Goal: Find contact information: Find contact information

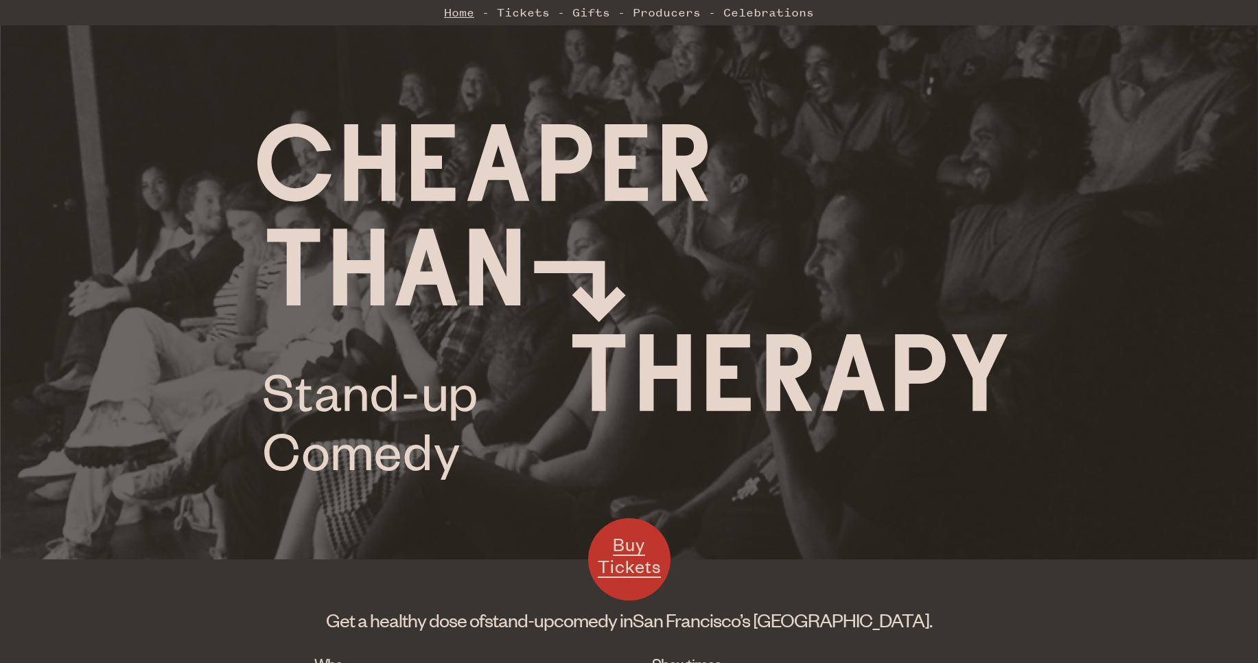
click at [448, 11] on link "Home" at bounding box center [459, 12] width 30 height 27
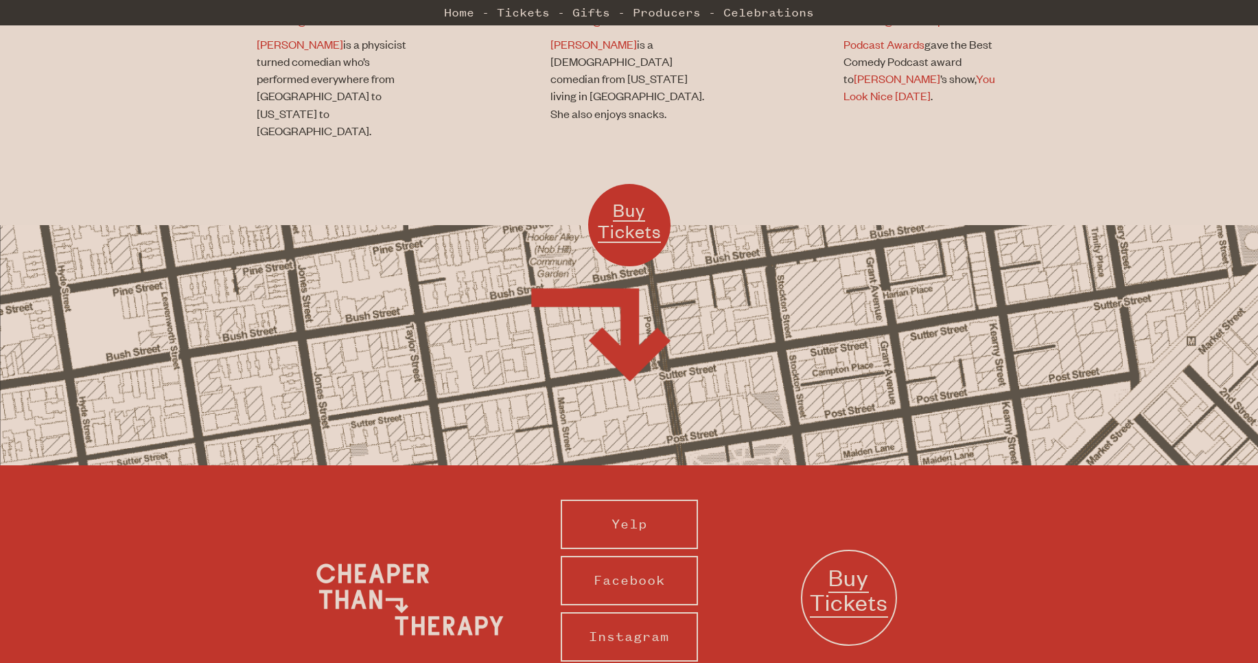
scroll to position [1264, 0]
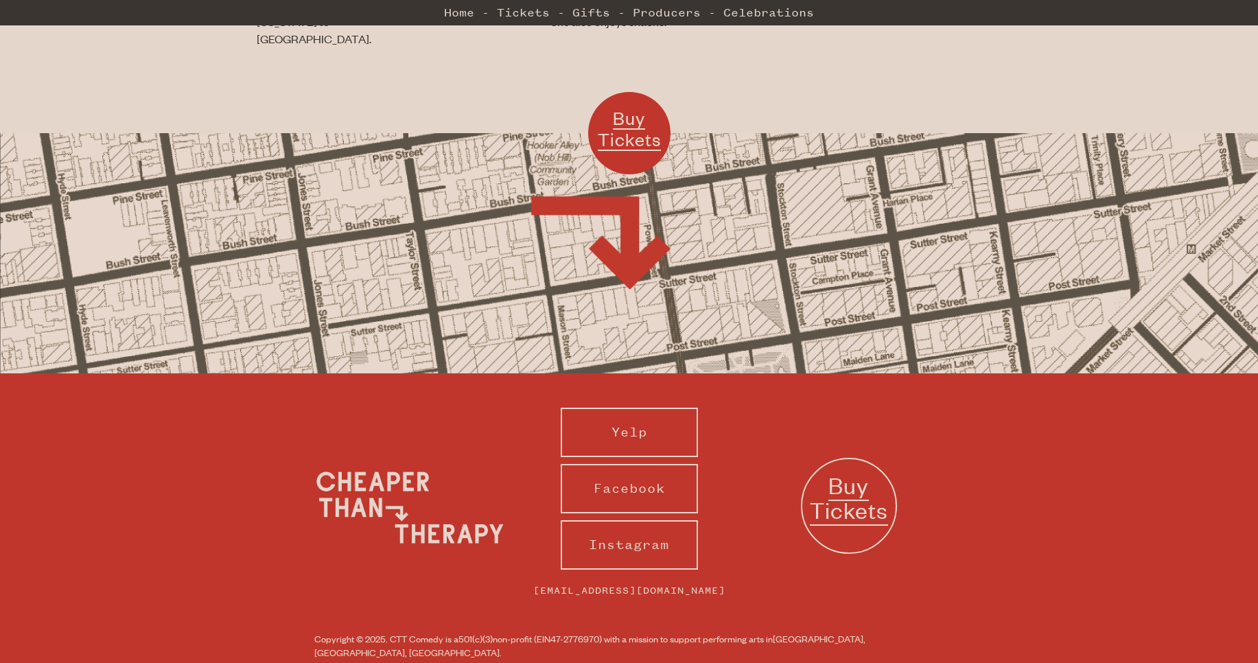
click at [718, 577] on li "[EMAIL_ADDRESS][DOMAIN_NAME]" at bounding box center [630, 594] width 220 height 35
click at [730, 577] on li "[EMAIL_ADDRESS][DOMAIN_NAME]" at bounding box center [630, 594] width 220 height 35
drag, startPoint x: 727, startPoint y: 557, endPoint x: 565, endPoint y: 556, distance: 162.0
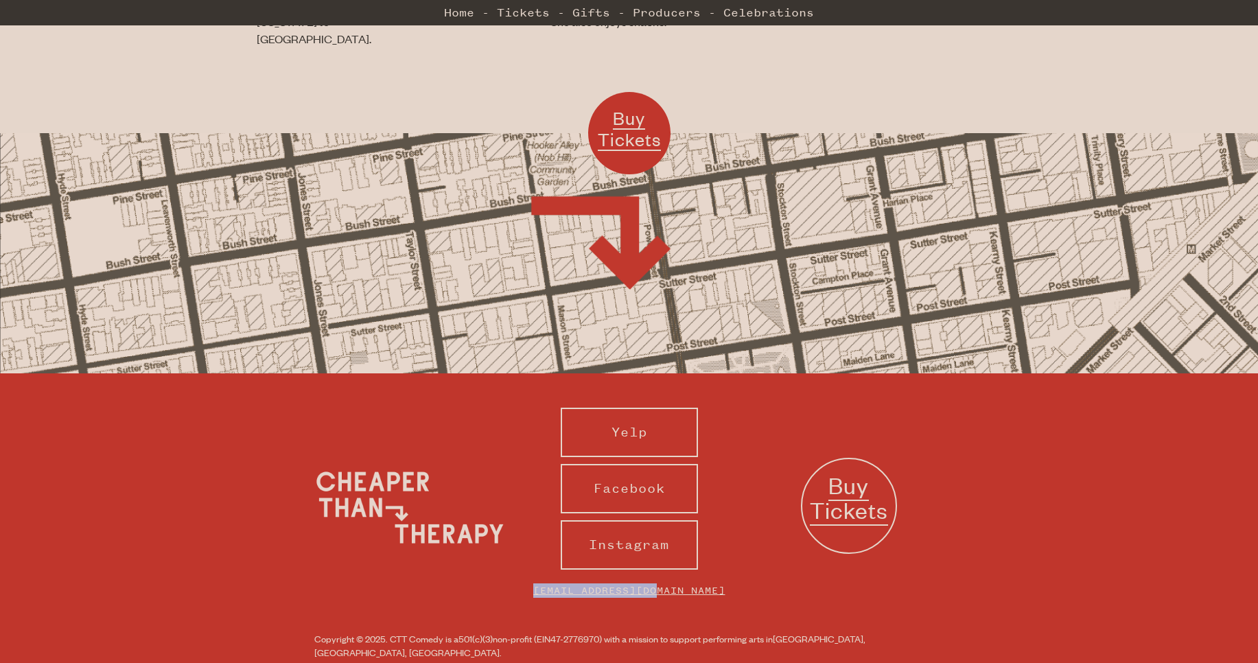
click at [565, 577] on li "[EMAIL_ADDRESS][DOMAIN_NAME]" at bounding box center [630, 594] width 220 height 35
copy link "[EMAIL_ADDRESS][DOMAIN_NAME]"
